Goal: Find contact information: Find contact information

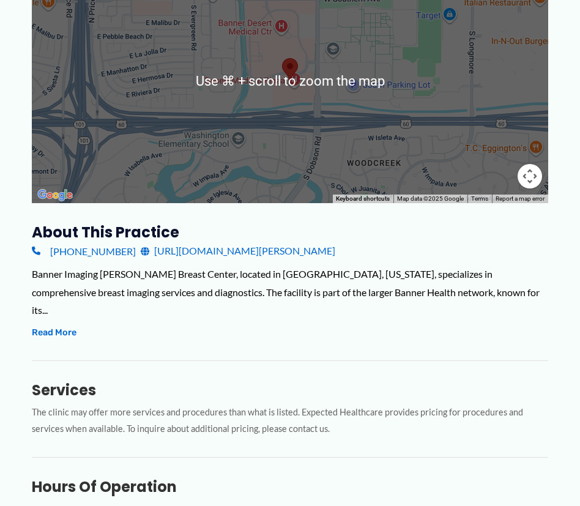
scroll to position [283, 0]
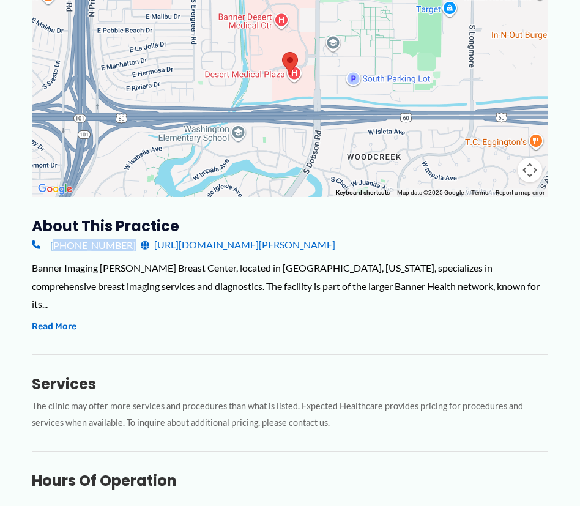
drag, startPoint x: 121, startPoint y: 250, endPoint x: 51, endPoint y: 249, distance: 70.4
click at [51, 249] on div "[PHONE_NUMBER] [URL][DOMAIN_NAME][PERSON_NAME]" at bounding box center [290, 245] width 517 height 18
copy div "[PHONE_NUMBER]"
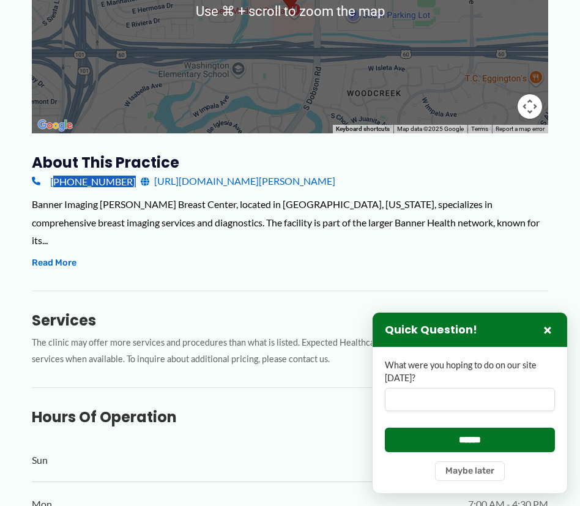
scroll to position [375, 0]
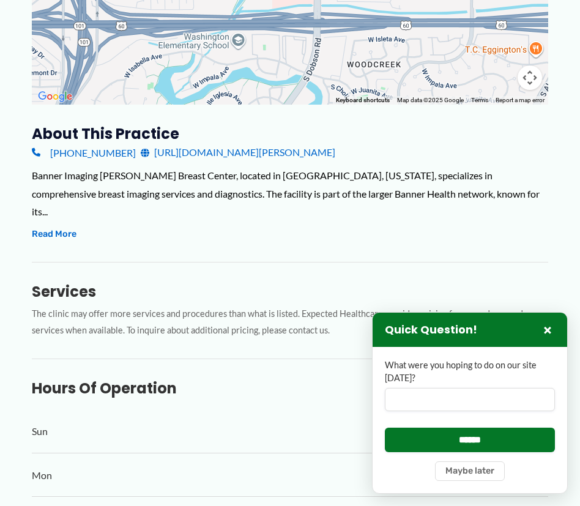
click at [91, 168] on div "Banner Imaging [PERSON_NAME] Breast Center, located in [GEOGRAPHIC_DATA], [US_S…" at bounding box center [290, 194] width 517 height 54
drag, startPoint x: 122, startPoint y: 159, endPoint x: 50, endPoint y: 155, distance: 73.0
click at [50, 155] on div "[PHONE_NUMBER] [URL][DOMAIN_NAME][PERSON_NAME]" at bounding box center [290, 152] width 517 height 18
copy div "[PHONE_NUMBER]"
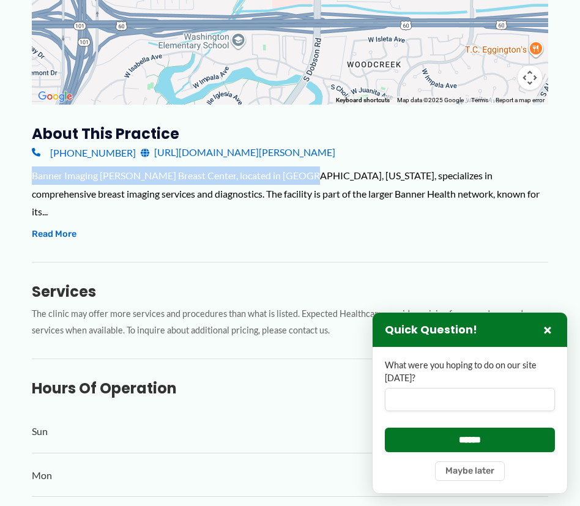
drag, startPoint x: 33, startPoint y: 175, endPoint x: 304, endPoint y: 179, distance: 271.3
click at [304, 179] on div "Banner Imaging [PERSON_NAME] Breast Center, located in [GEOGRAPHIC_DATA], [US_S…" at bounding box center [290, 194] width 517 height 54
copy div "Banner Imaging [PERSON_NAME][GEOGRAPHIC_DATA], located in [GEOGRAPHIC_DATA], [U…"
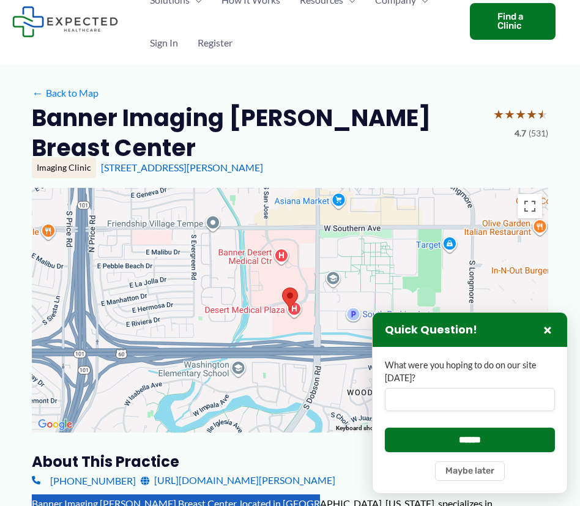
scroll to position [0, 0]
